Goal: Information Seeking & Learning: Learn about a topic

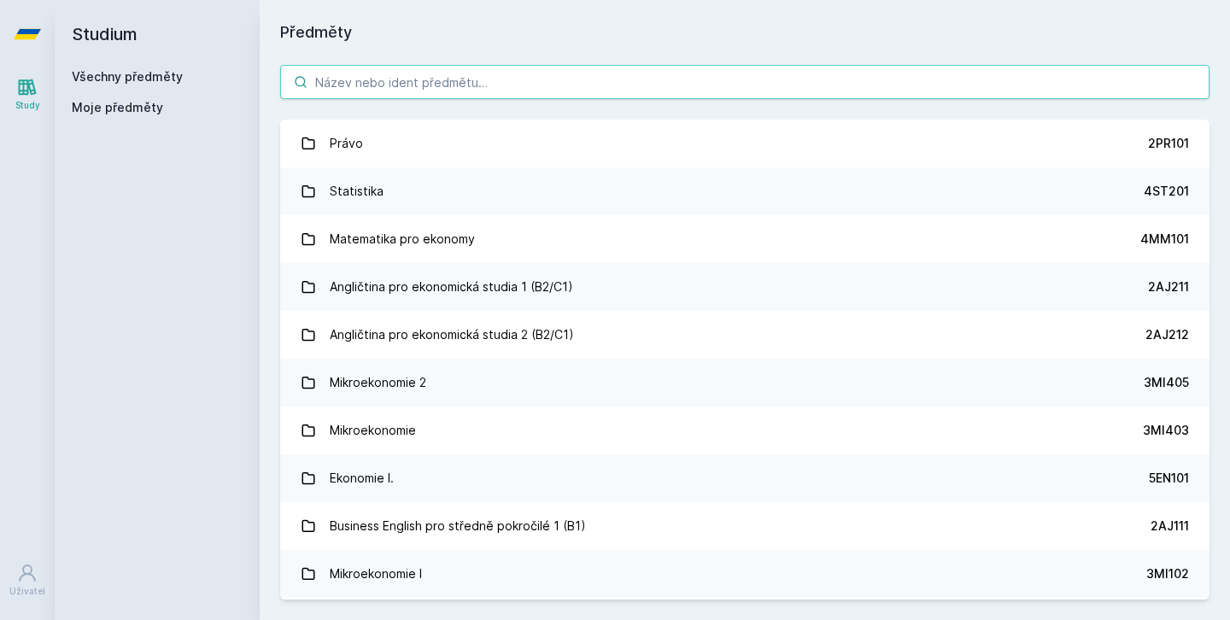
click at [624, 82] on input "search" at bounding box center [744, 82] width 929 height 34
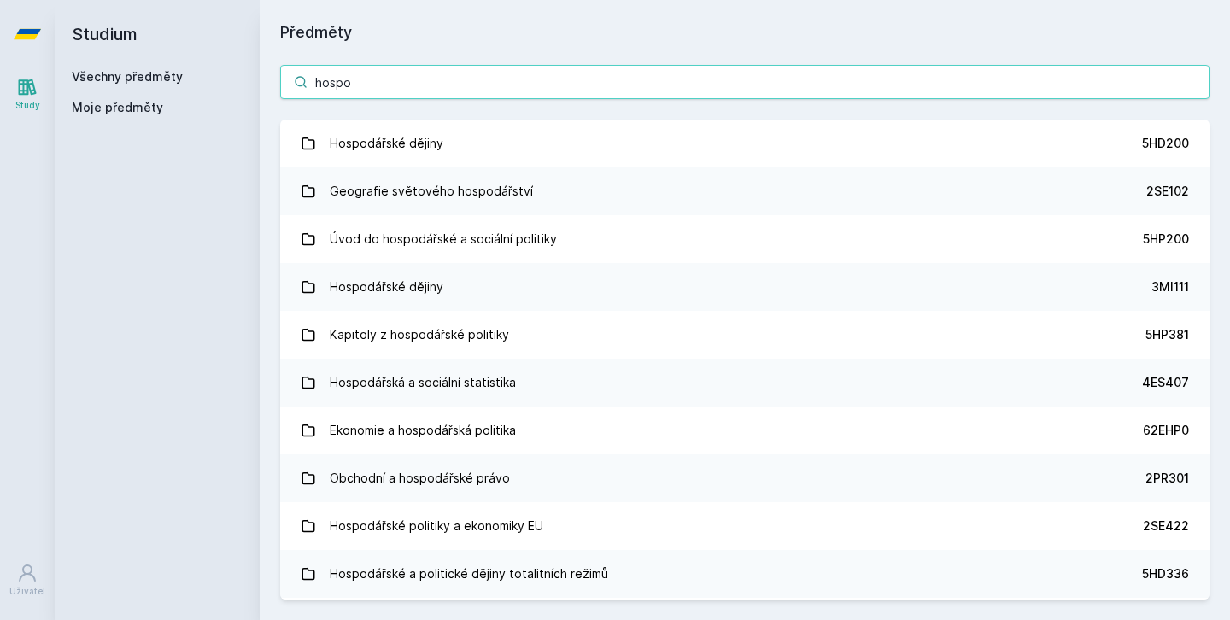
type input "hospodářství"
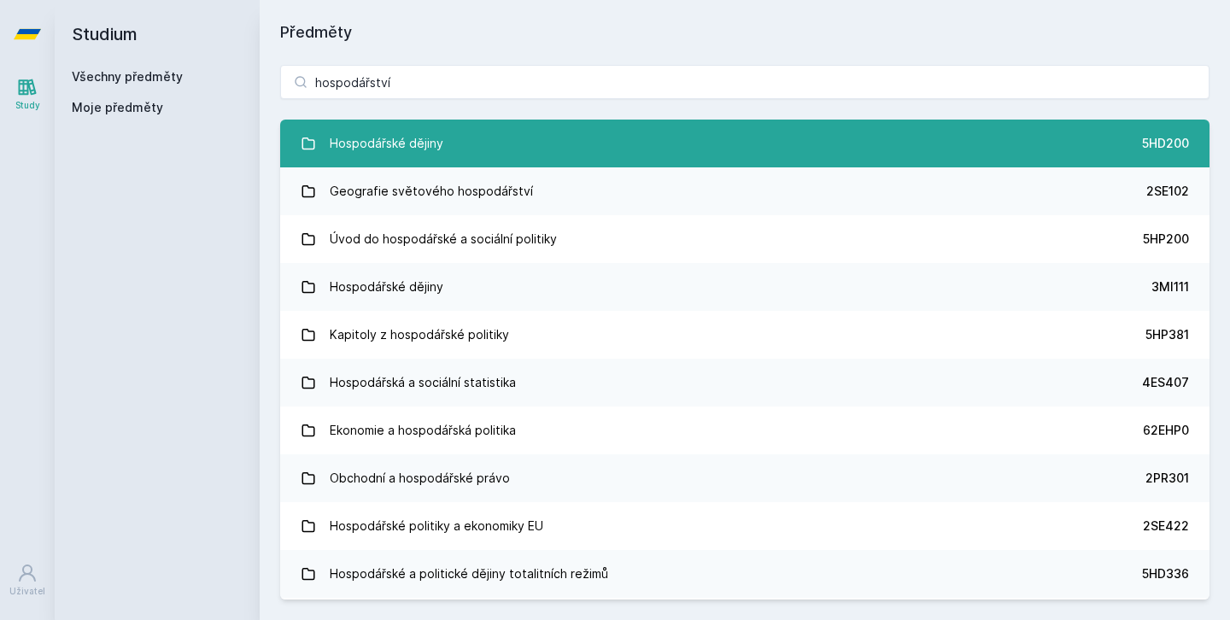
drag, startPoint x: 624, startPoint y: 79, endPoint x: 672, endPoint y: 161, distance: 95.4
click at [672, 161] on link "Hospodářské dějiny 5HD200" at bounding box center [744, 144] width 929 height 48
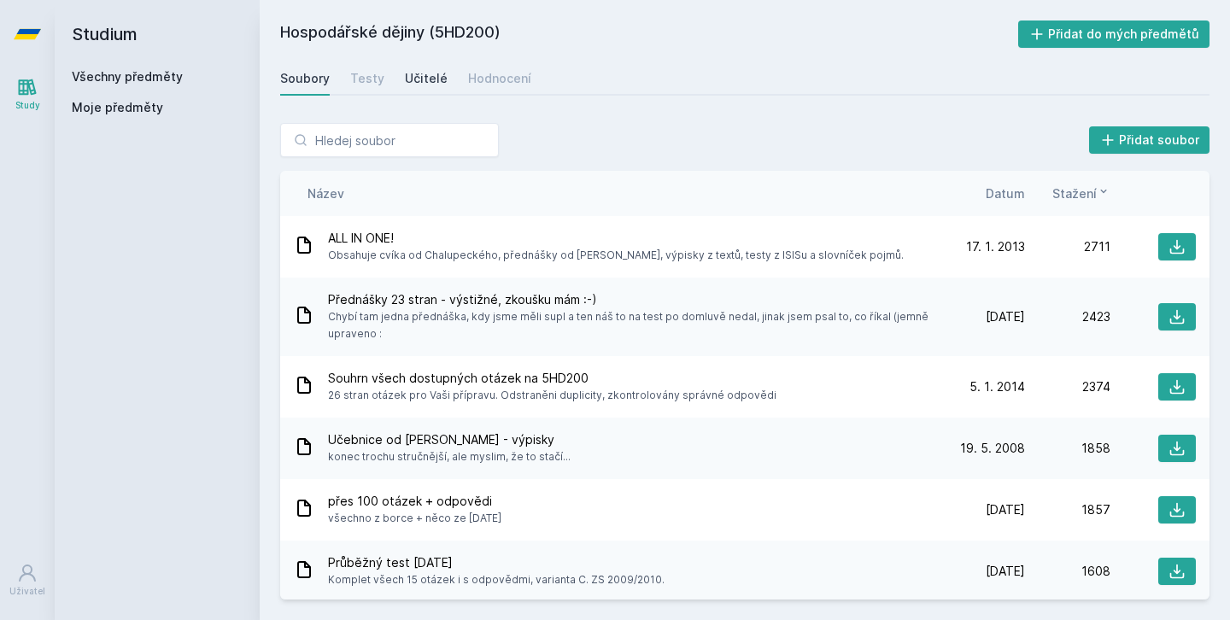
click at [423, 79] on div "Učitelé" at bounding box center [426, 78] width 43 height 17
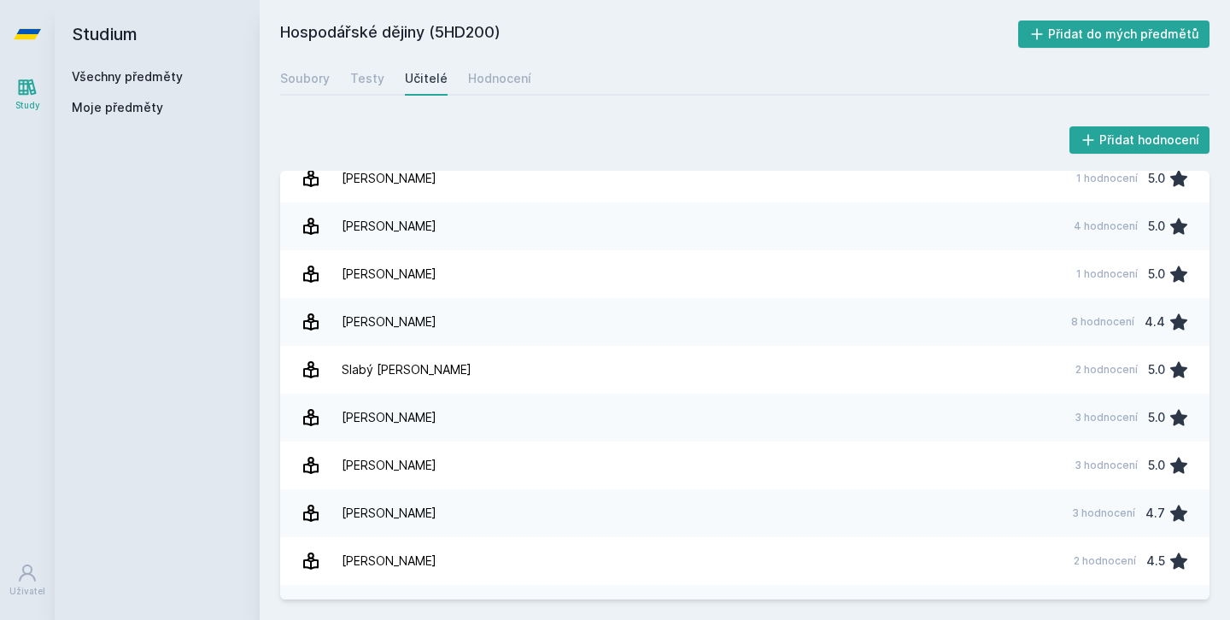
scroll to position [792, 0]
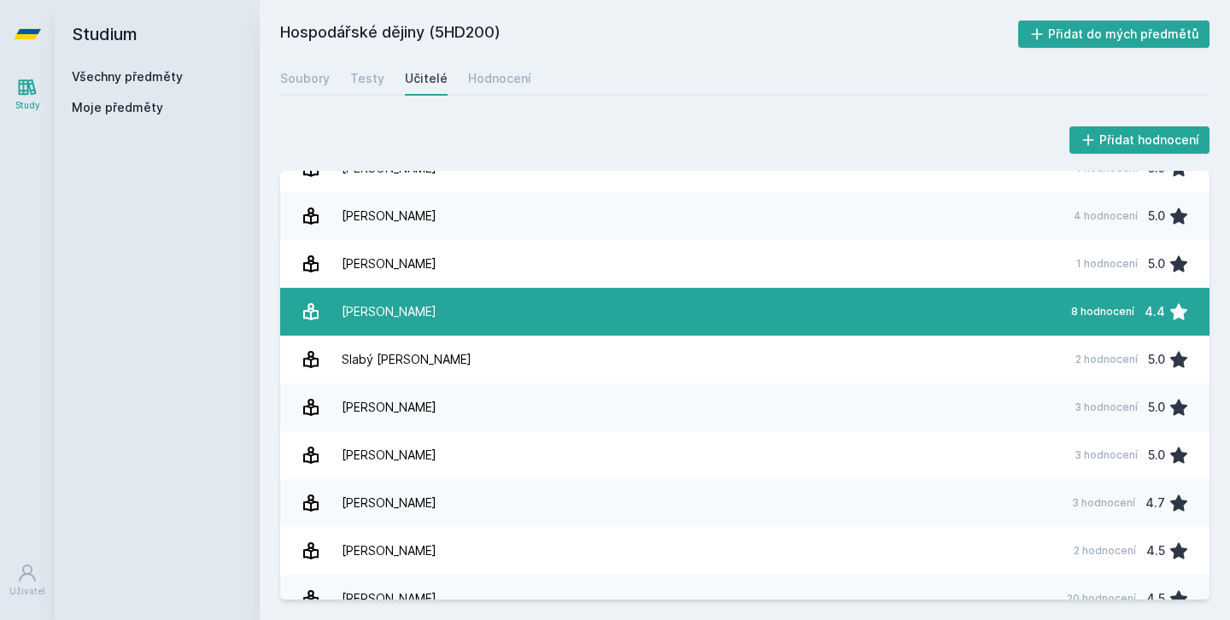
click at [477, 307] on link "[PERSON_NAME] 8 hodnocení 4.4" at bounding box center [744, 312] width 929 height 48
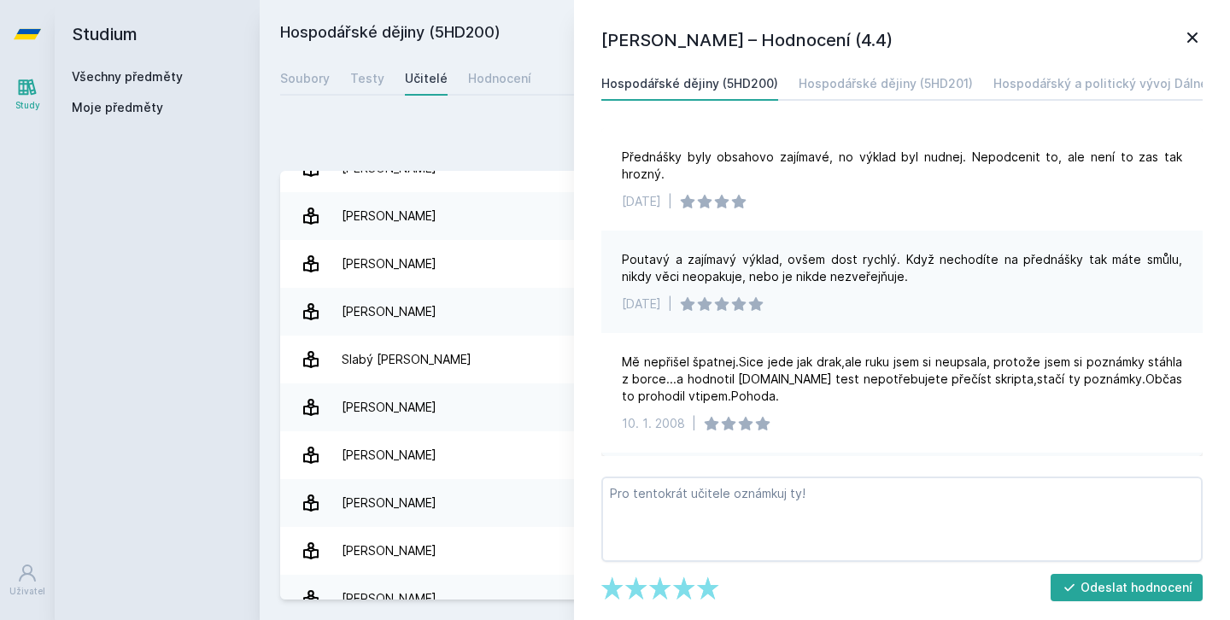
click at [1208, 33] on div "[PERSON_NAME] – Hodnocení (4.4) Hospodářské dějiny (5HD200) Hospodářské dějiny …" at bounding box center [902, 310] width 656 height 620
click at [1195, 37] on icon at bounding box center [1192, 37] width 21 height 21
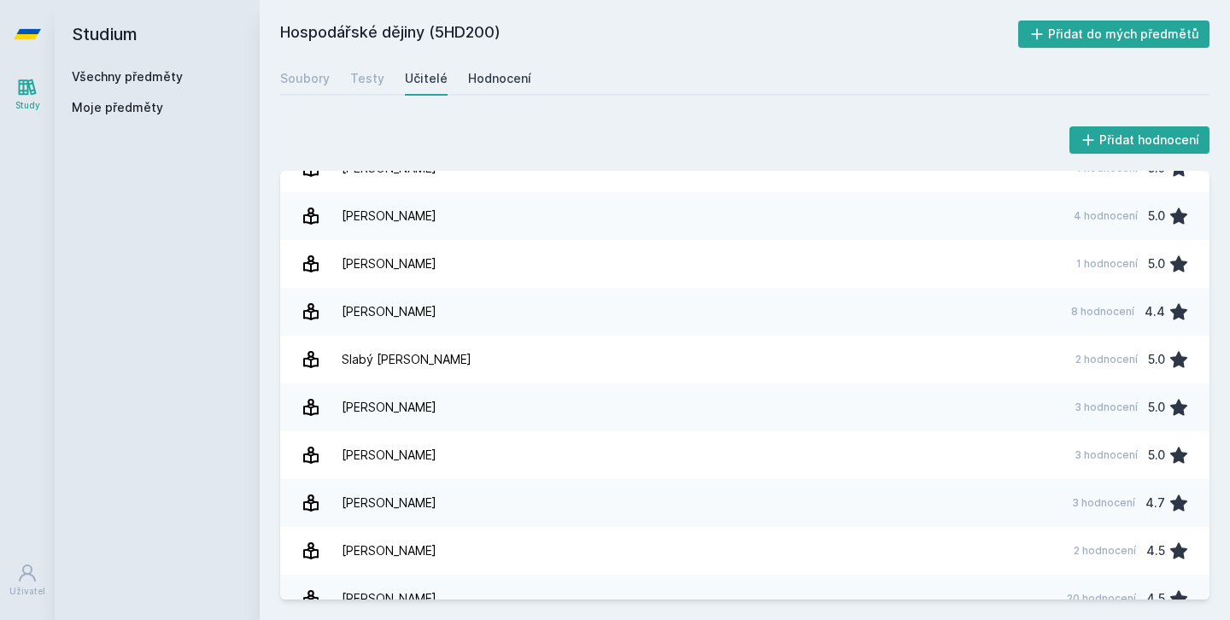
click at [468, 71] on div "Hodnocení" at bounding box center [499, 78] width 63 height 17
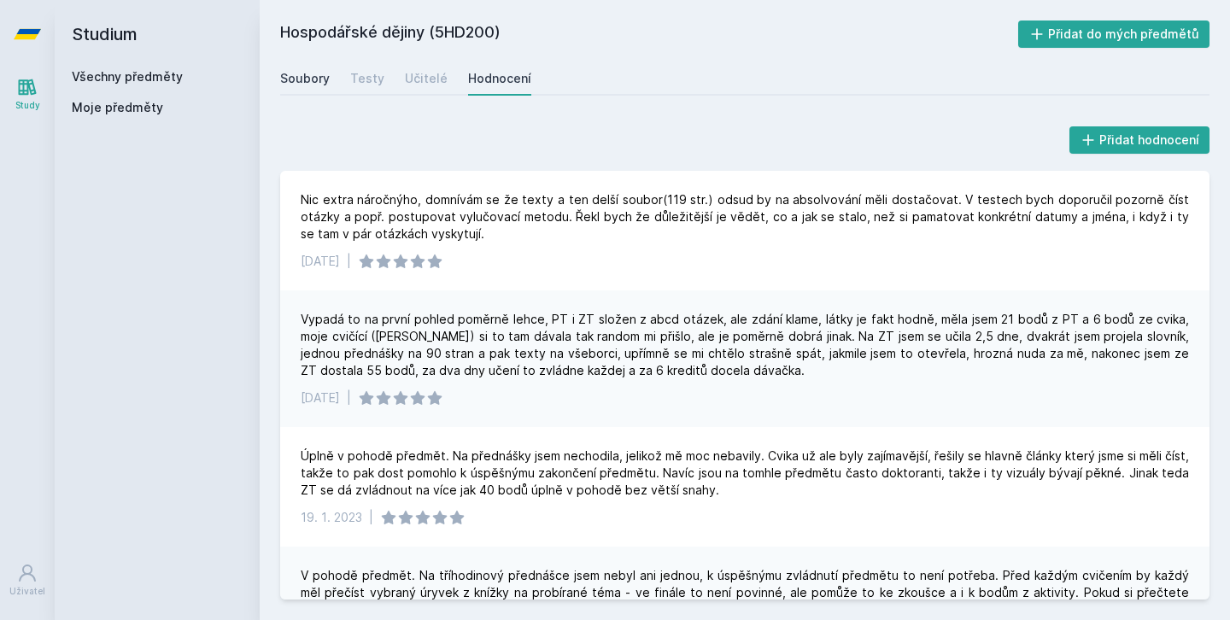
click at [317, 79] on div "Soubory" at bounding box center [305, 78] width 50 height 17
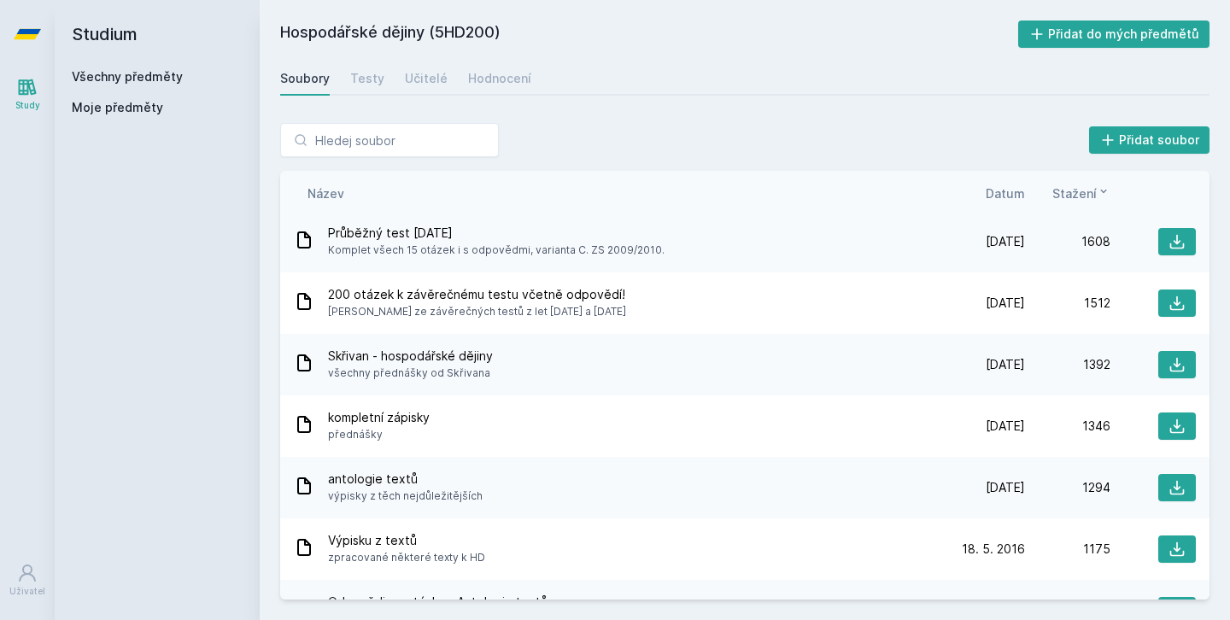
scroll to position [331, 0]
click at [1169, 361] on icon at bounding box center [1177, 363] width 17 height 17
